Goal: Information Seeking & Learning: Learn about a topic

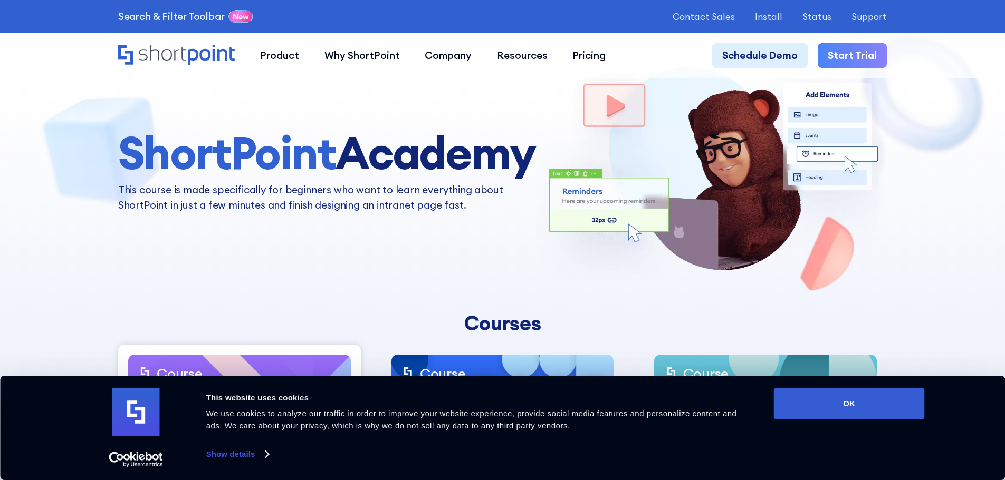
scroll to position [53, 0]
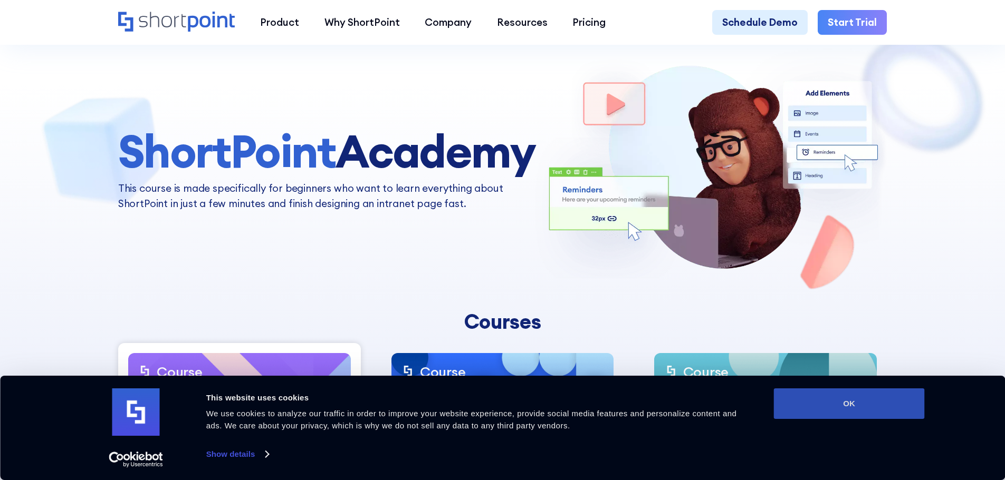
click at [811, 400] on button "OK" at bounding box center [849, 404] width 151 height 31
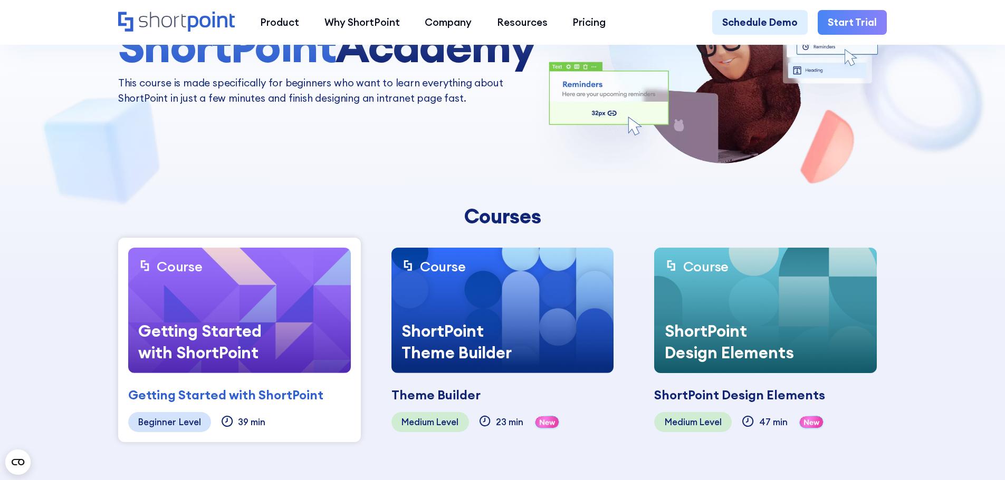
scroll to position [211, 0]
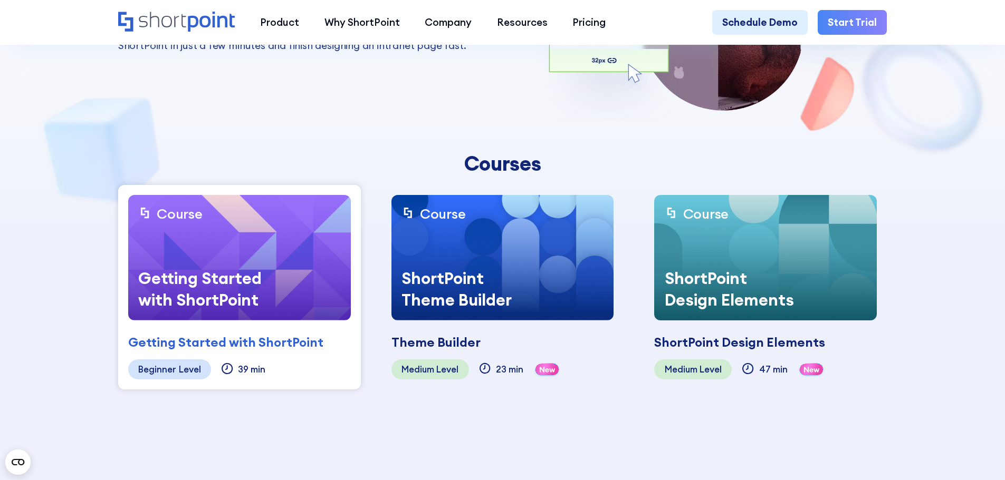
click at [216, 259] on div "Getting Started with ShortPoint" at bounding box center [207, 289] width 158 height 63
click at [234, 277] on div "Getting Started with ShortPoint" at bounding box center [207, 289] width 158 height 63
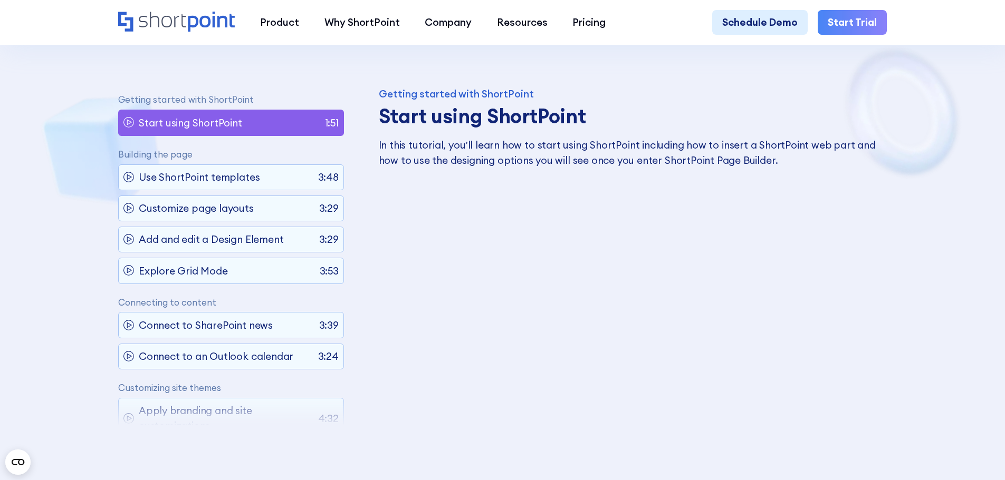
scroll to position [633, 0]
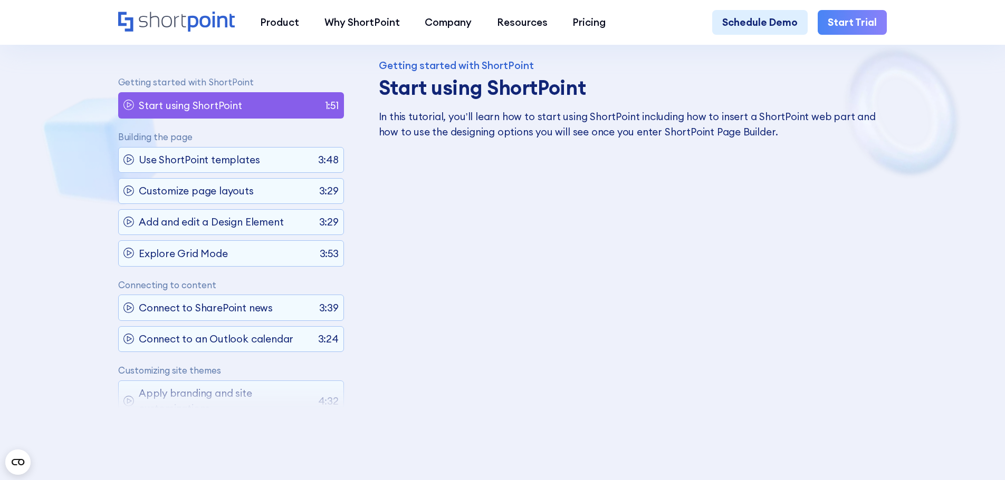
click at [225, 162] on p "Use ShortPoint templates" at bounding box center [199, 159] width 121 height 15
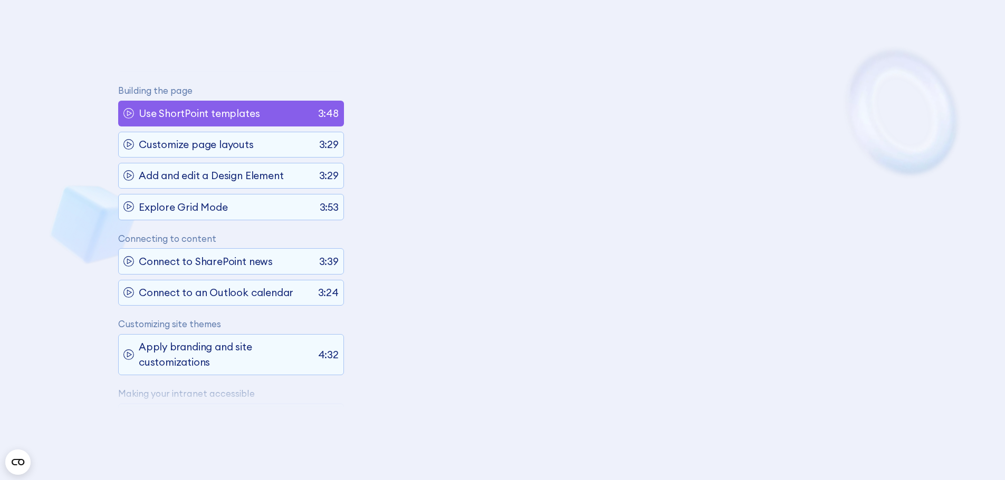
scroll to position [60, 0]
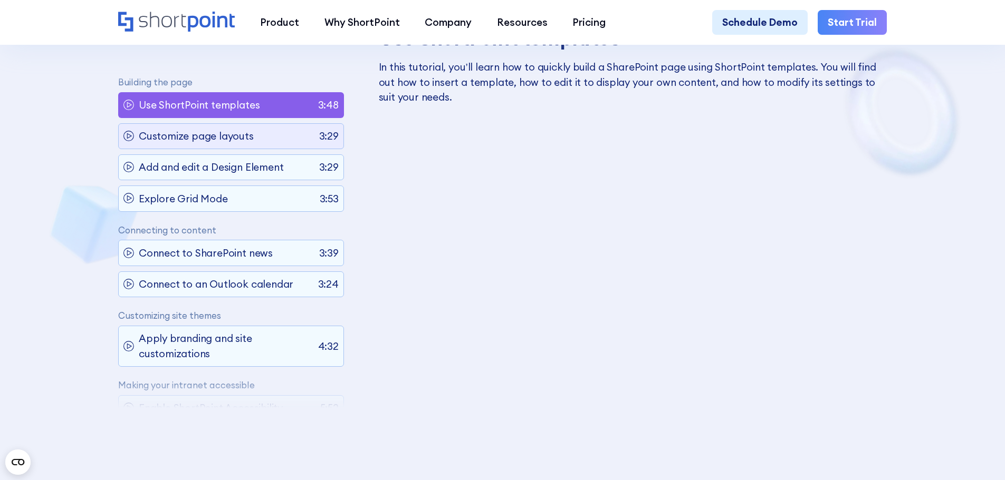
click at [229, 129] on div "Customize page layouts 3:29" at bounding box center [231, 136] width 226 height 26
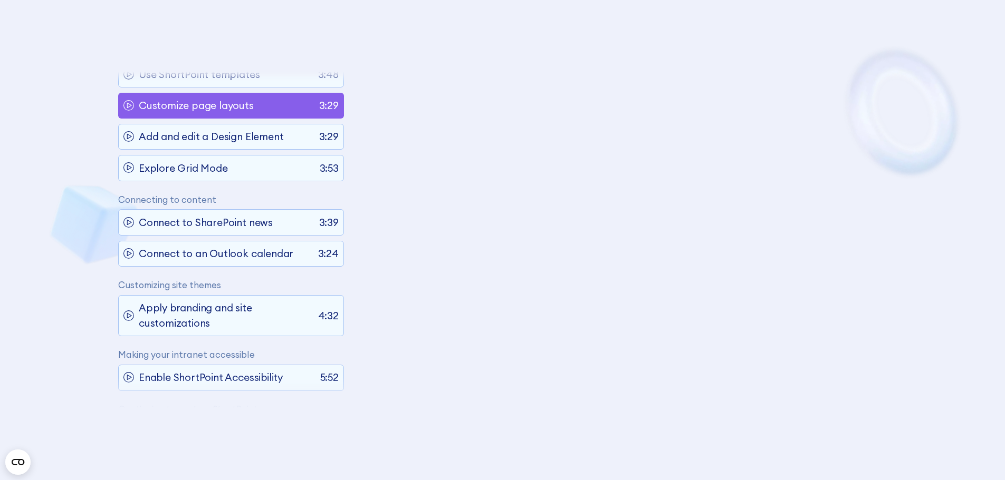
scroll to position [91, 0]
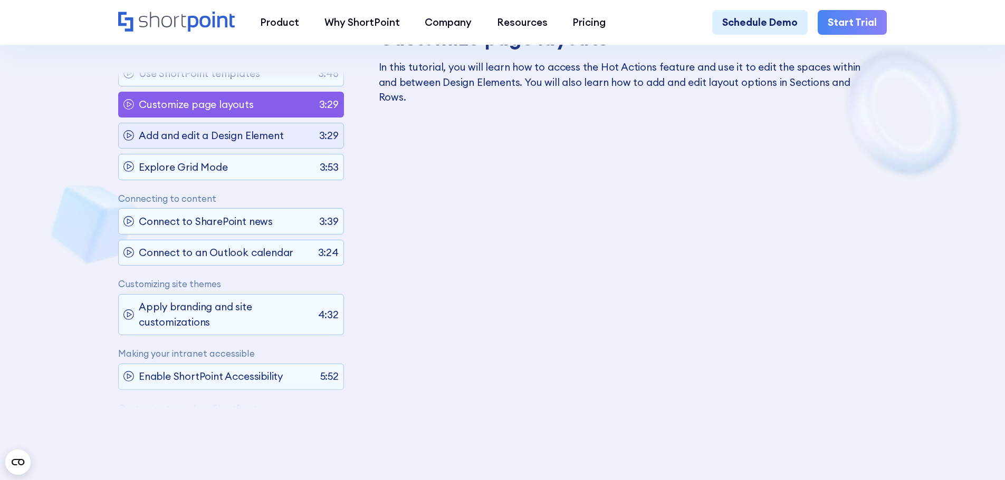
click at [227, 139] on p "Add and edit a Design Element" at bounding box center [211, 136] width 144 height 15
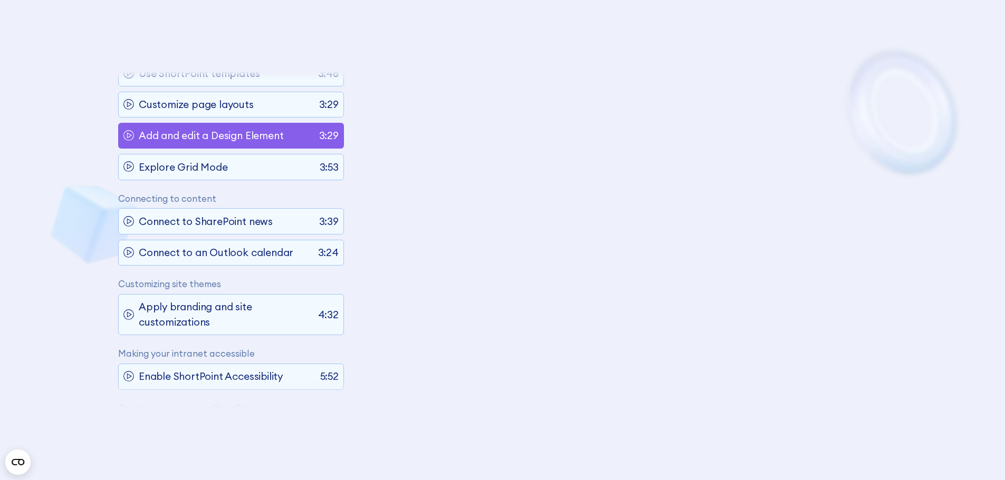
scroll to position [122, 0]
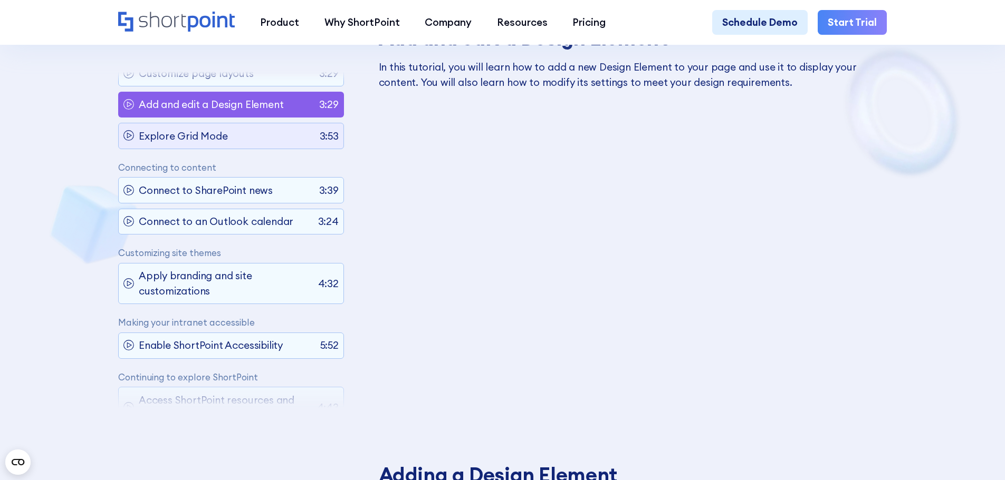
click at [182, 140] on p "Explore Grid Mode" at bounding box center [183, 136] width 89 height 15
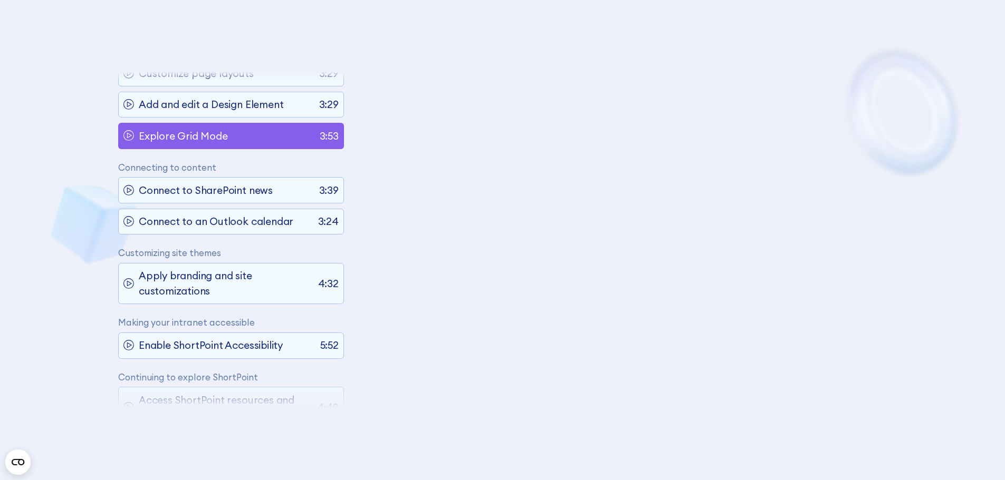
scroll to position [154, 0]
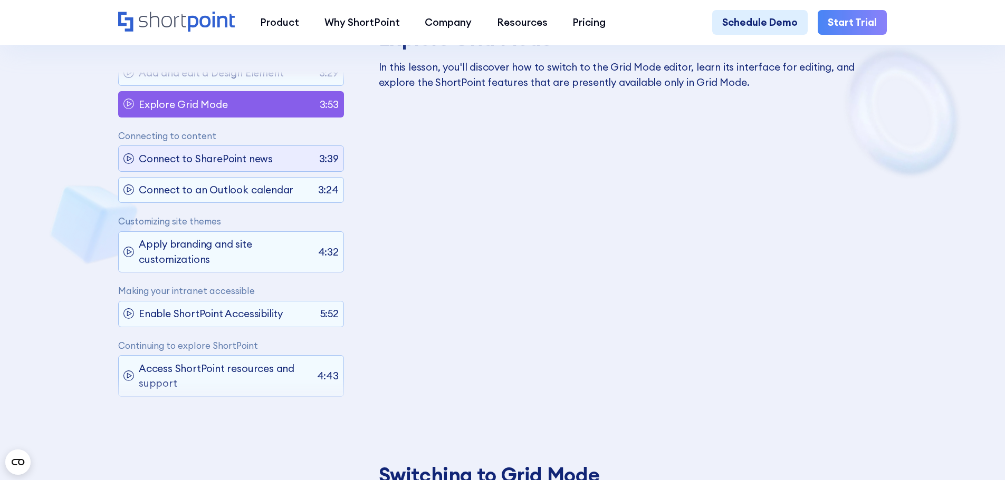
click at [164, 158] on p "Connect to SharePoint news" at bounding box center [206, 158] width 134 height 15
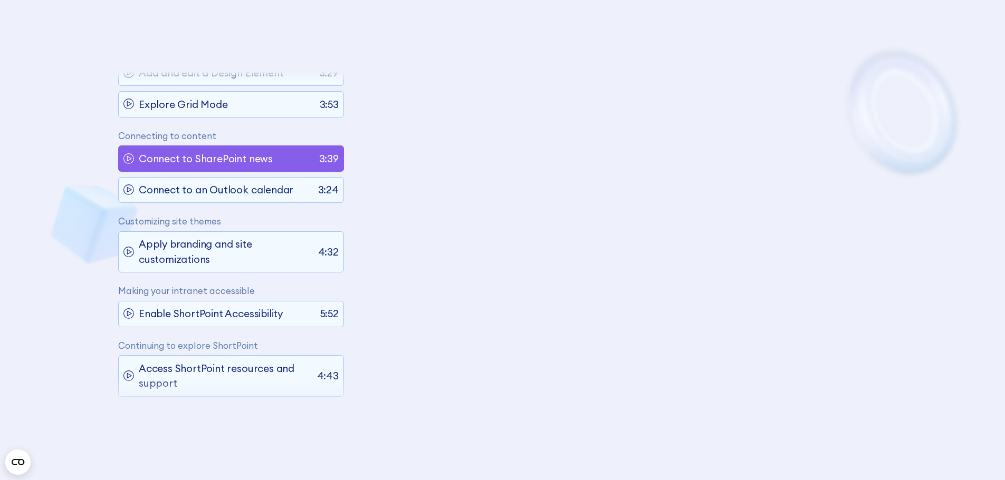
scroll to position [175, 0]
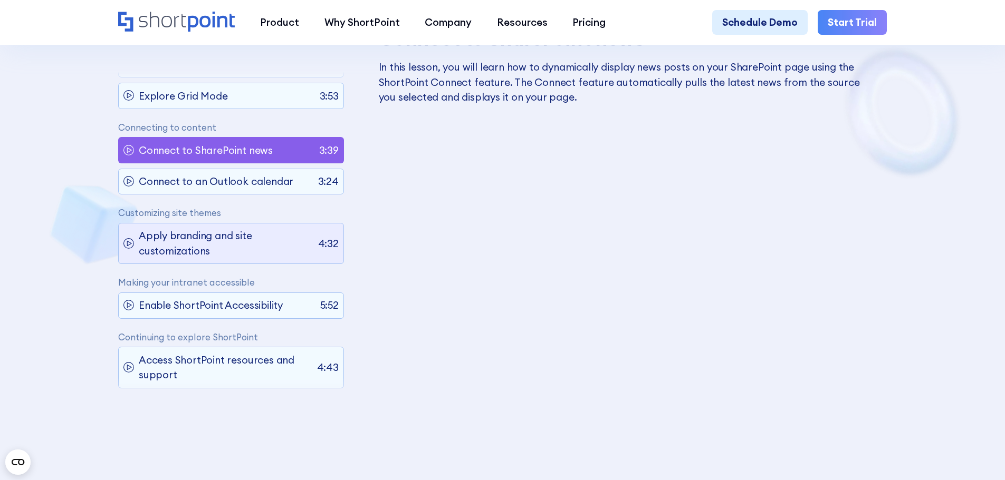
click at [202, 232] on p "Apply branding and site customizations" at bounding box center [226, 244] width 174 height 30
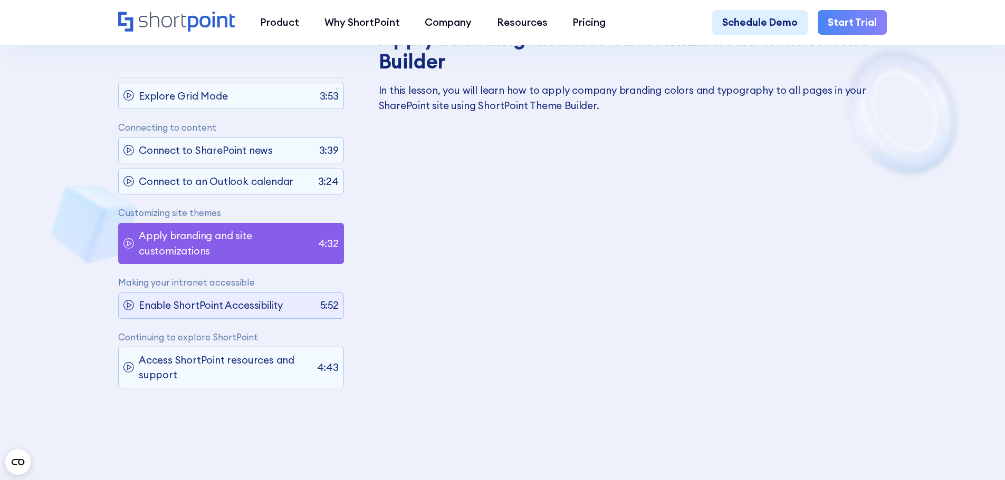
click at [246, 298] on p "Enable ShortPoint Accessibility" at bounding box center [211, 305] width 144 height 15
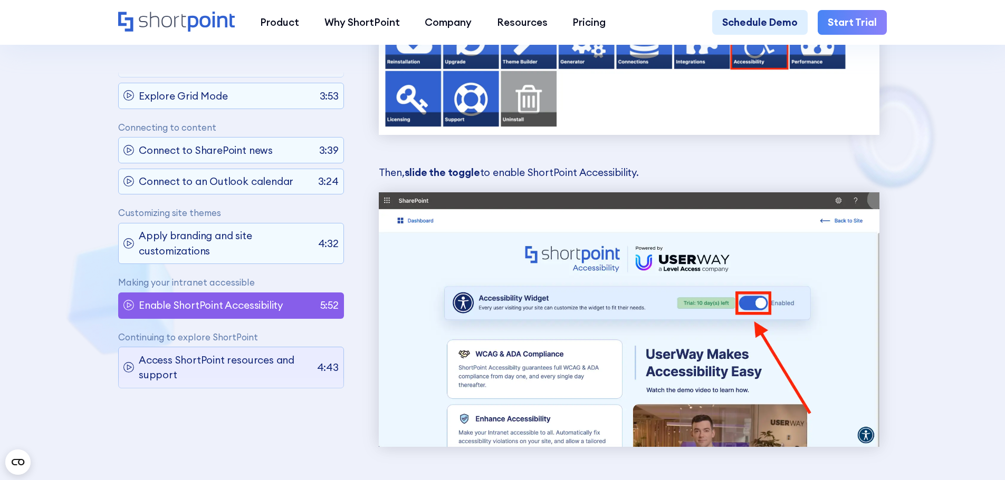
scroll to position [2897, 0]
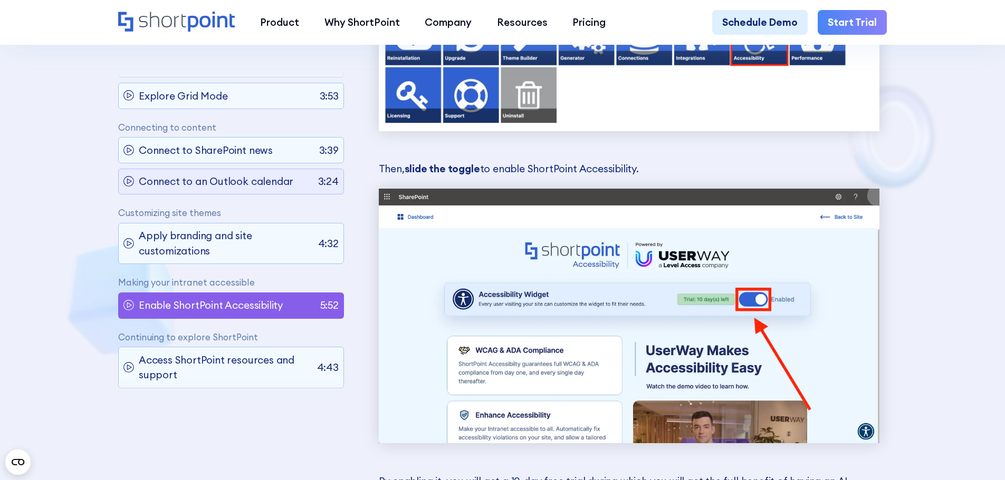
click at [208, 174] on p "Connect to an Outlook calendar" at bounding box center [216, 181] width 155 height 15
